Goal: Information Seeking & Learning: Learn about a topic

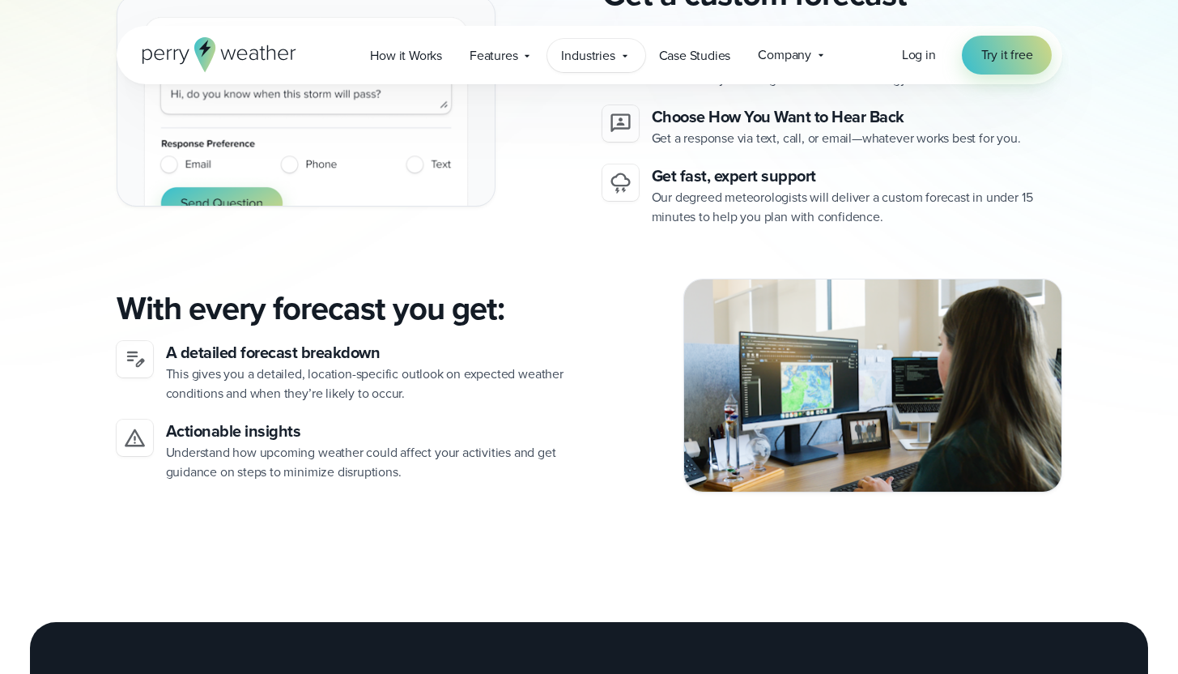
scroll to position [1051, 0]
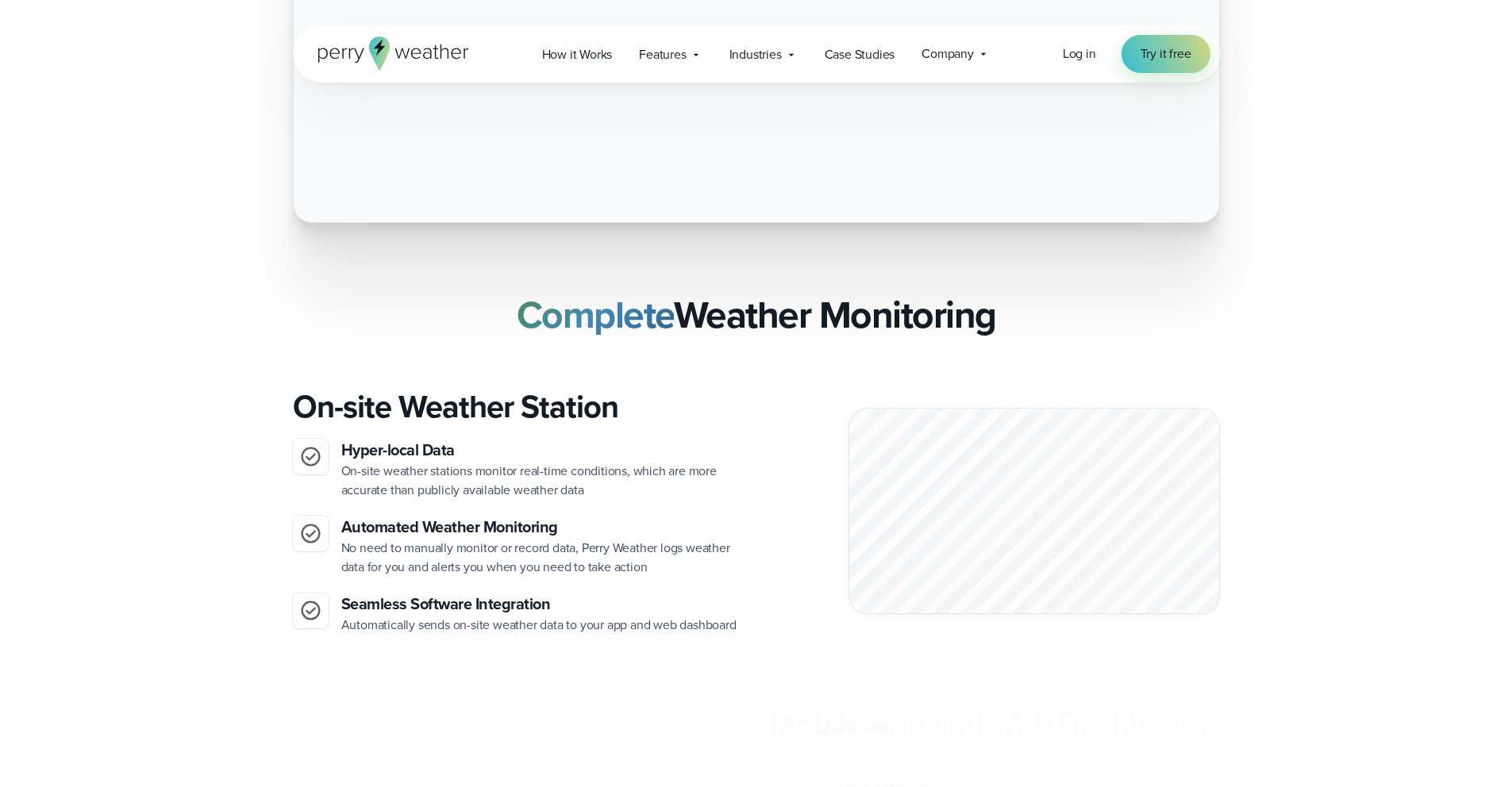
scroll to position [2749, 0]
